Goal: Task Accomplishment & Management: Manage account settings

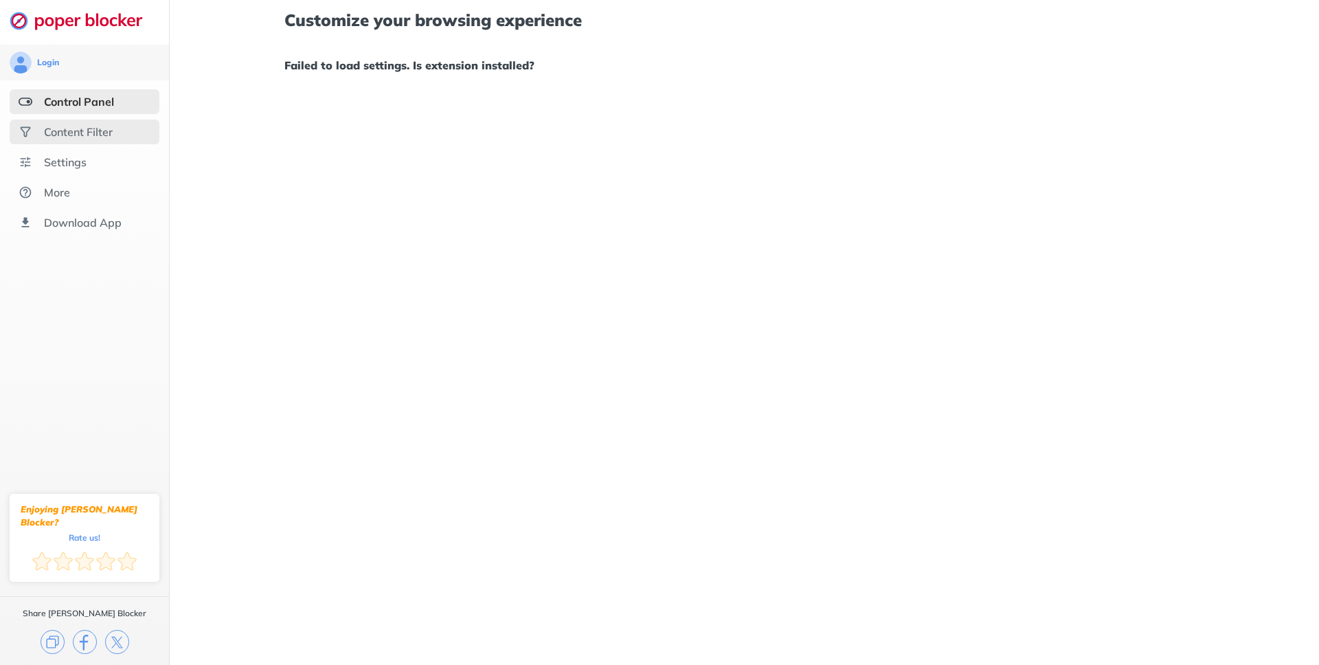
click at [133, 133] on div "Content Filter" at bounding box center [85, 131] width 150 height 25
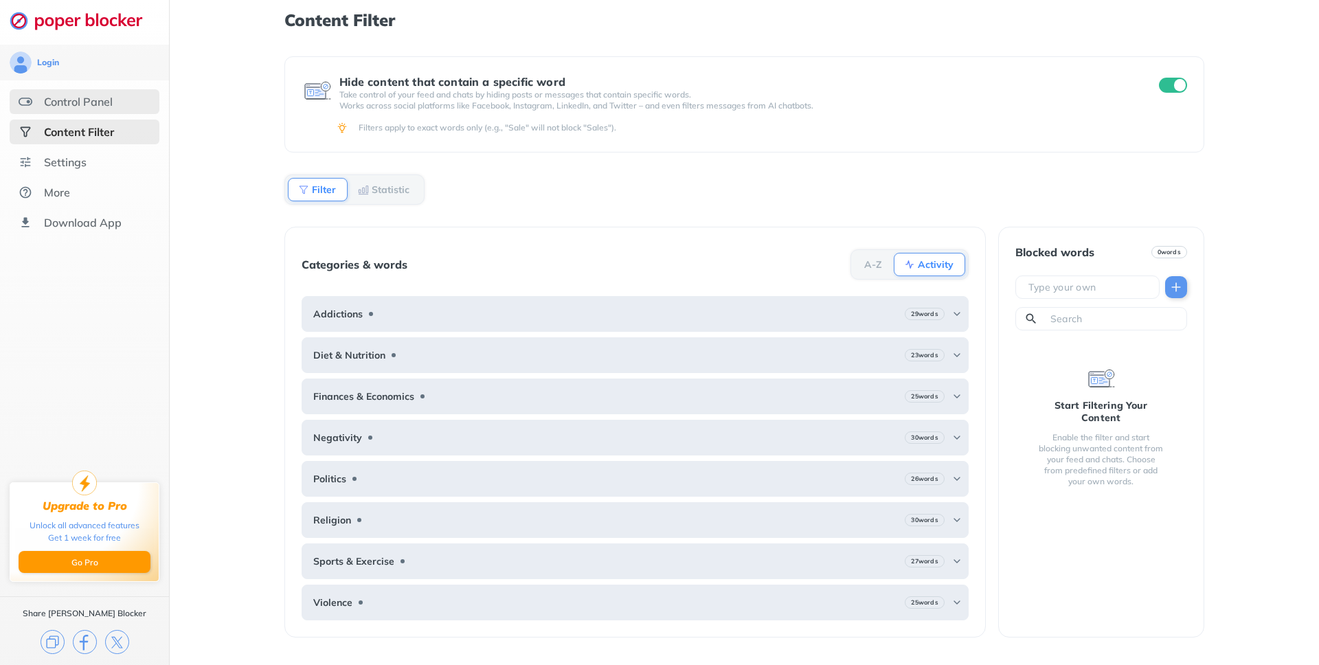
click at [122, 111] on div "Control Panel" at bounding box center [85, 101] width 150 height 25
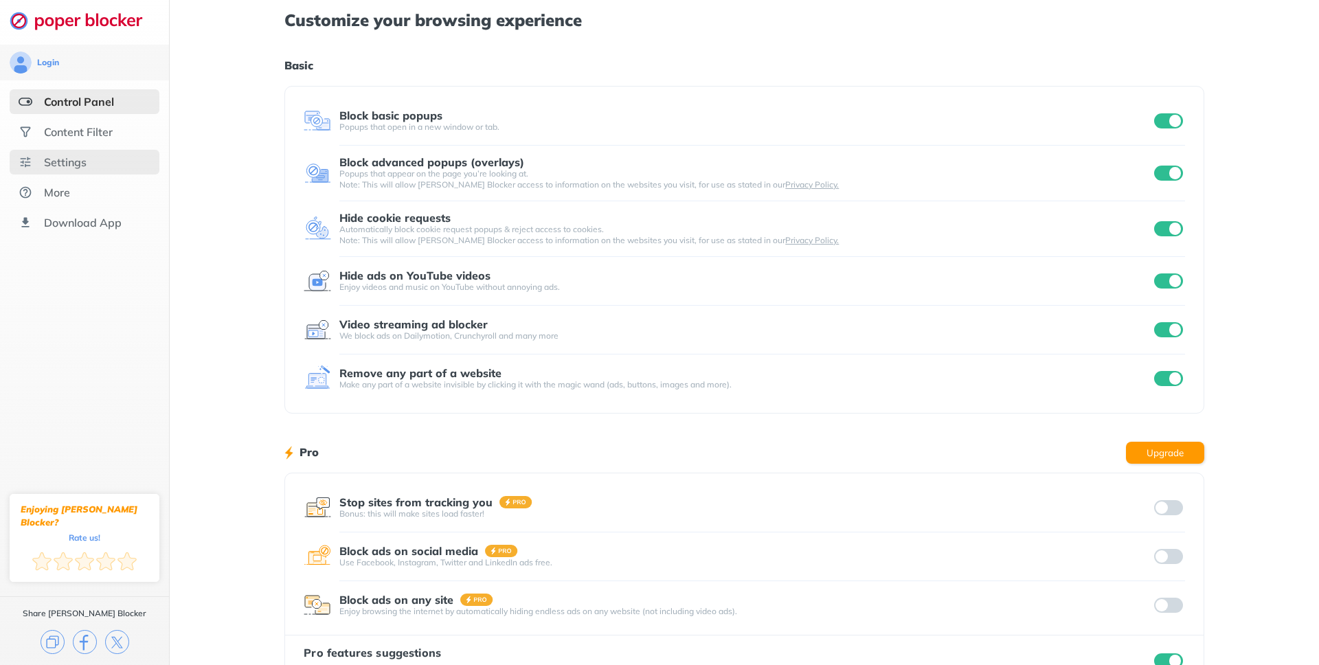
click at [109, 164] on div "Settings" at bounding box center [85, 162] width 150 height 25
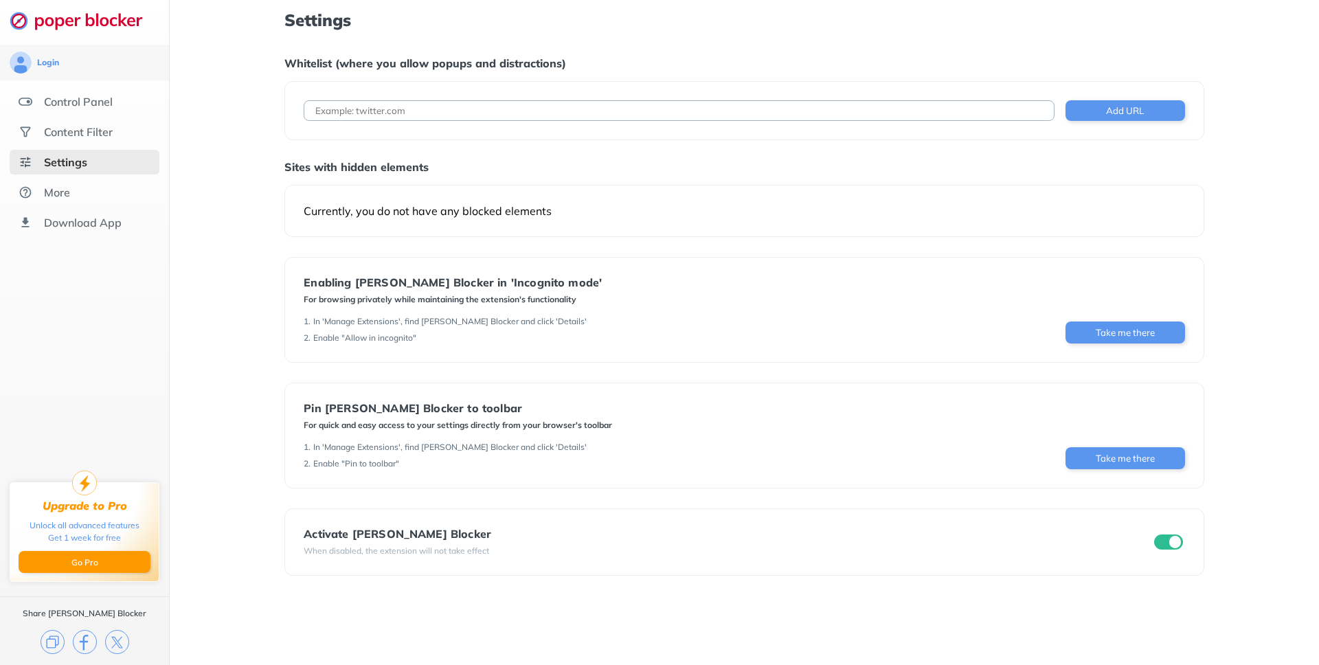
click at [527, 108] on input at bounding box center [679, 110] width 750 height 21
paste input "[URL][DOMAIN_NAME]"
type input "[URL][DOMAIN_NAME]"
click at [1146, 118] on button "Add URL" at bounding box center [1124, 110] width 119 height 21
